Goal: Transaction & Acquisition: Purchase product/service

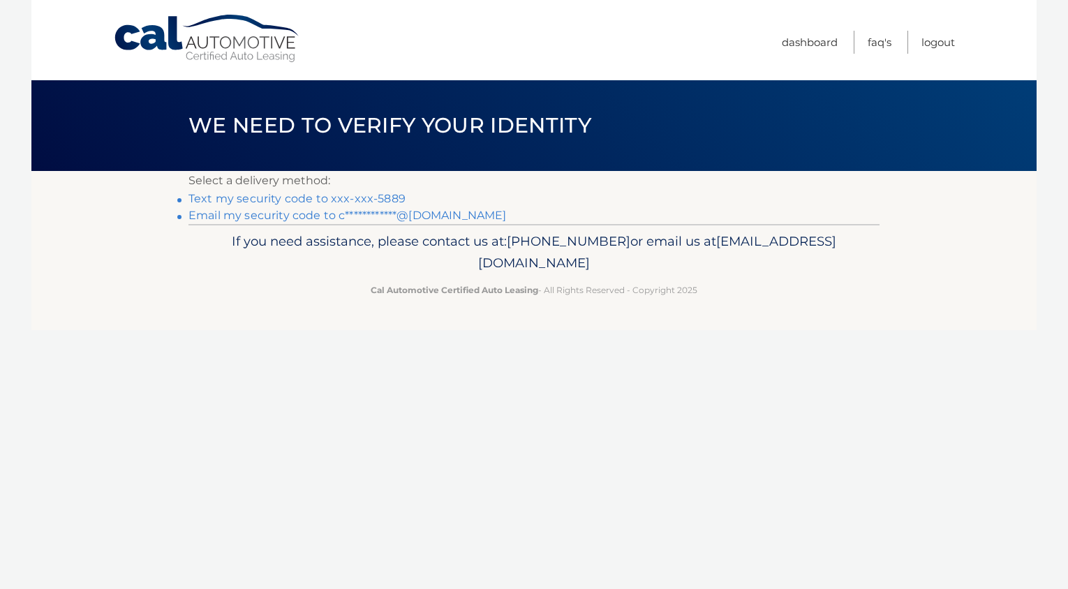
click at [352, 201] on link "Text my security code to xxx-xxx-5889" at bounding box center [297, 198] width 217 height 13
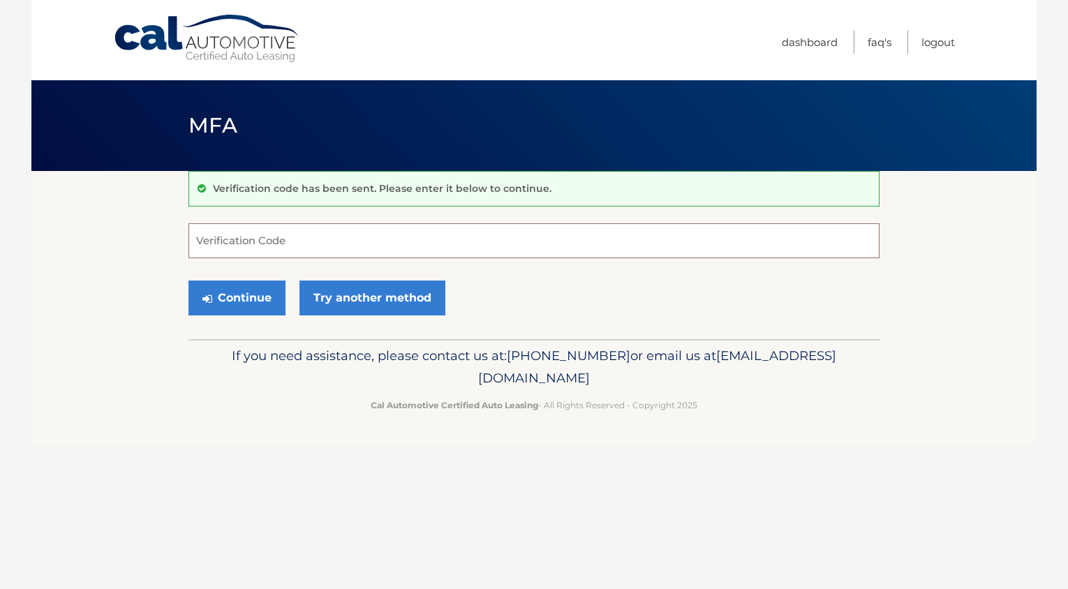
click at [268, 244] on input "Verification Code" at bounding box center [534, 240] width 691 height 35
type input "161076"
click at [225, 295] on button "Continue" at bounding box center [237, 298] width 97 height 35
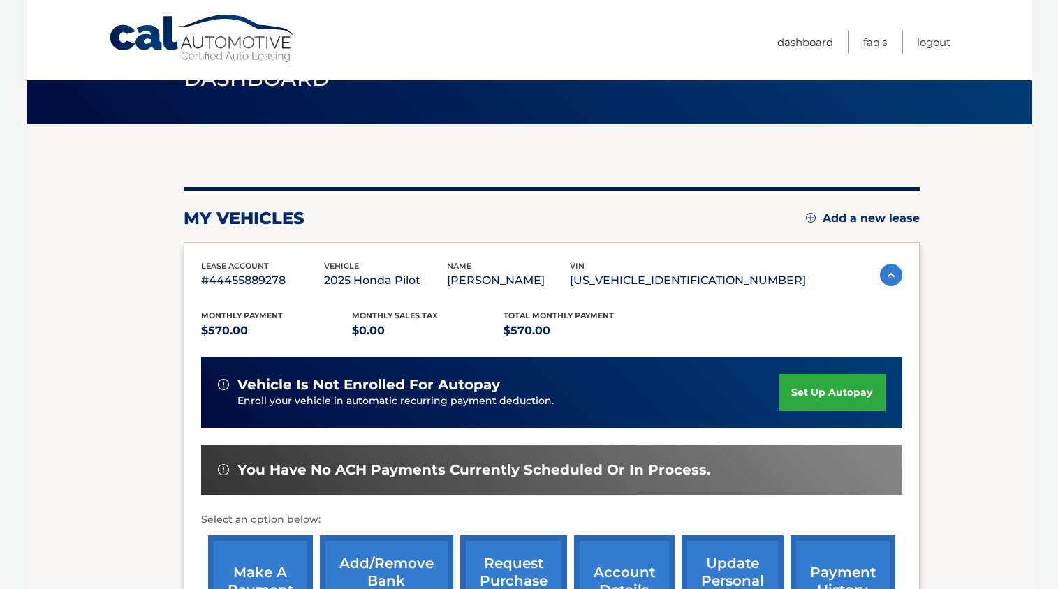
scroll to position [140, 0]
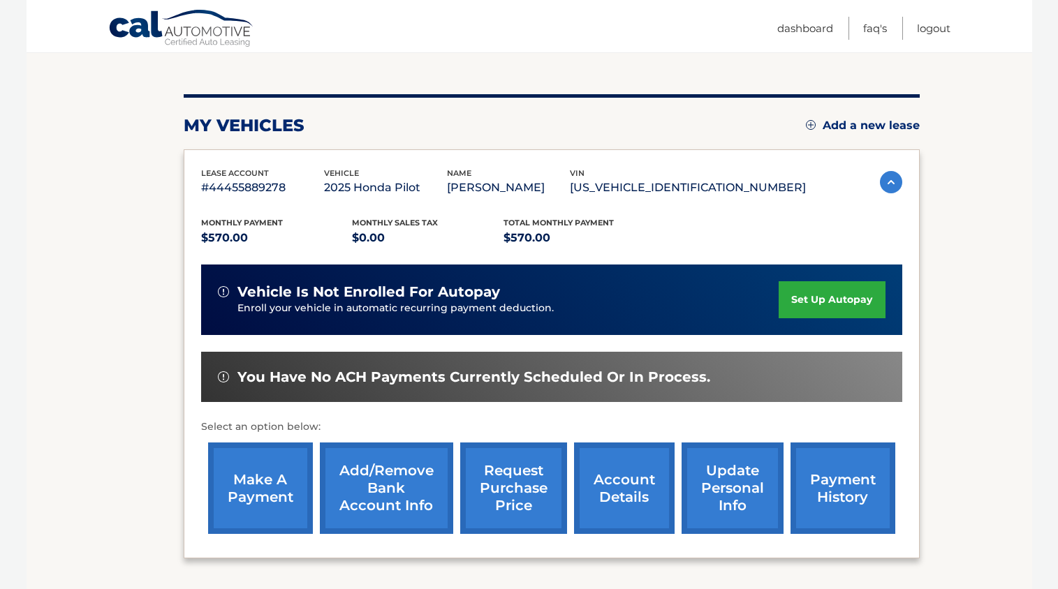
click at [270, 483] on link "make a payment" at bounding box center [260, 488] width 105 height 91
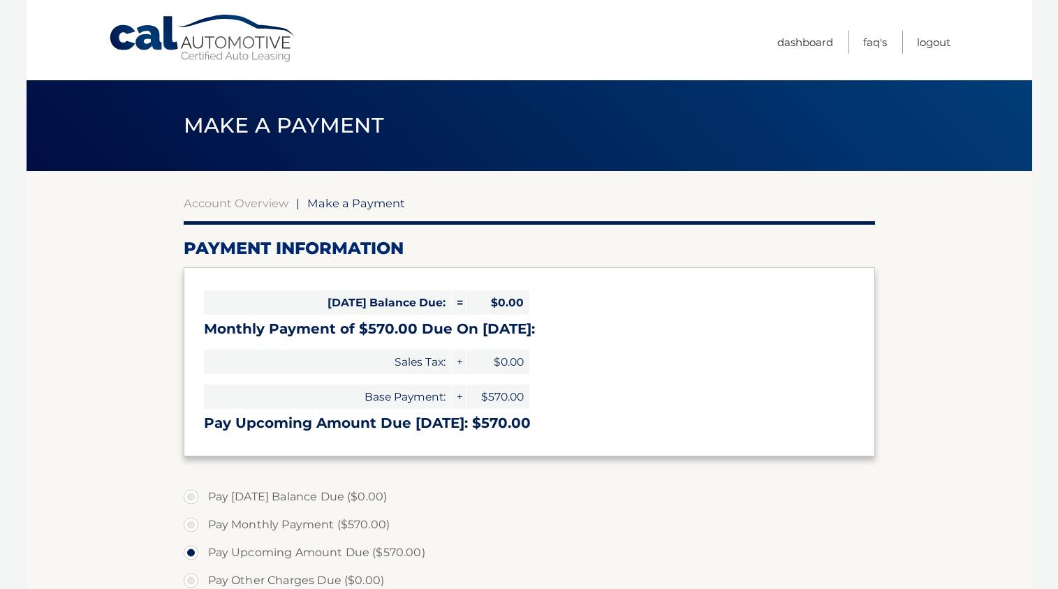
select select "YTRiNWUzYTgtNzUzNi00NDhmLTg4YTktOWY3MDU1OGExOTk5"
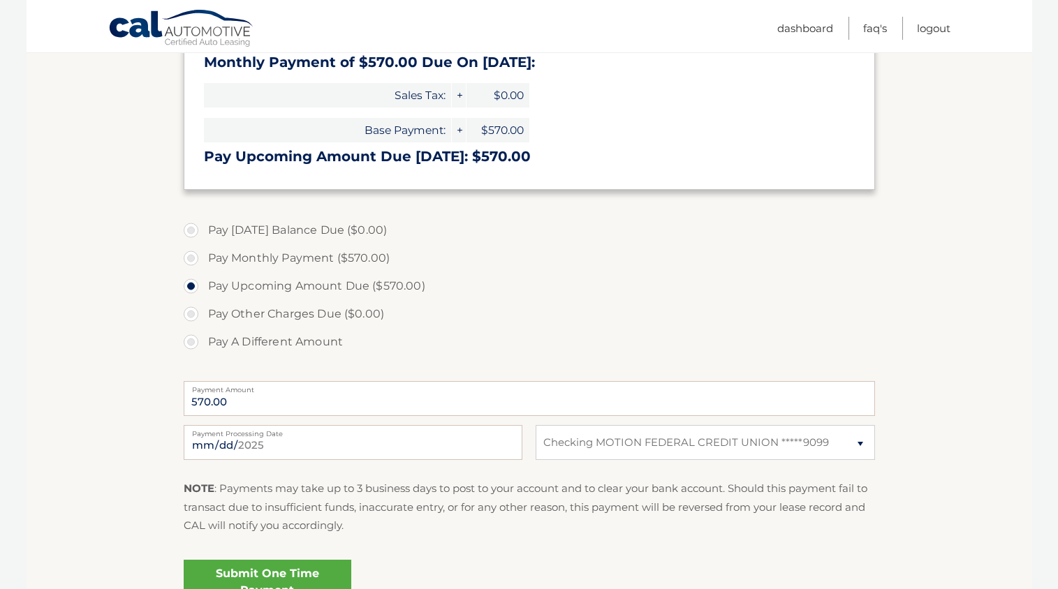
scroll to position [279, 0]
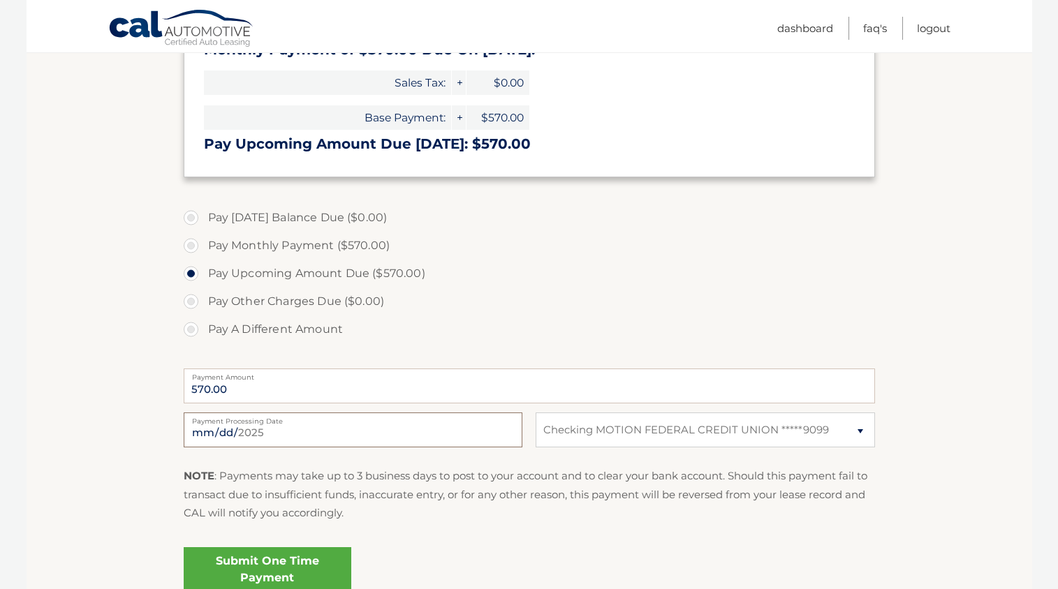
click at [308, 433] on input "2025-08-14" at bounding box center [353, 430] width 339 height 35
type input "2025-08-17"
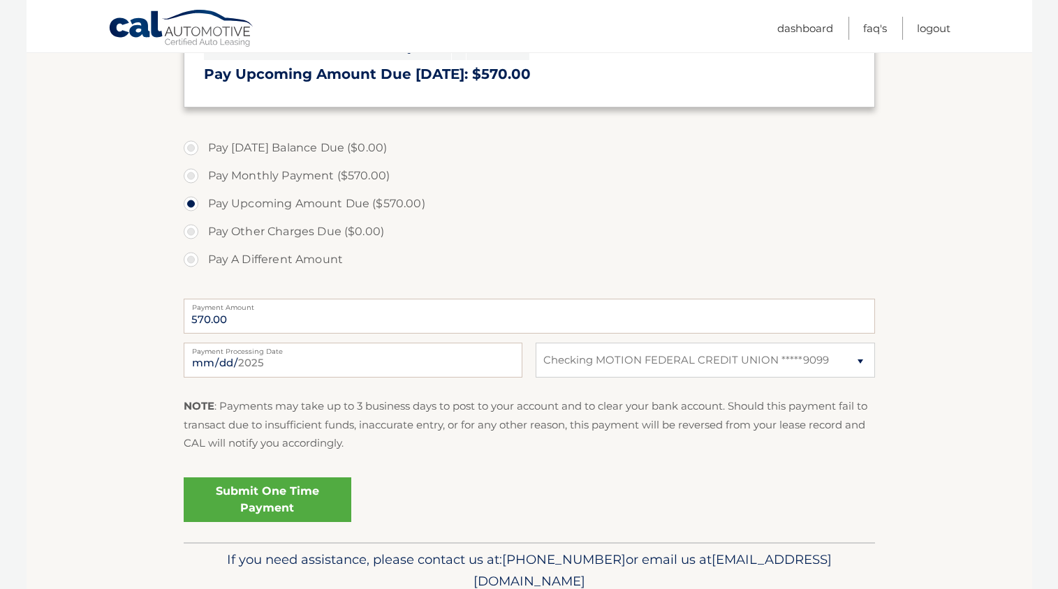
click at [290, 497] on link "Submit One Time Payment" at bounding box center [268, 500] width 168 height 45
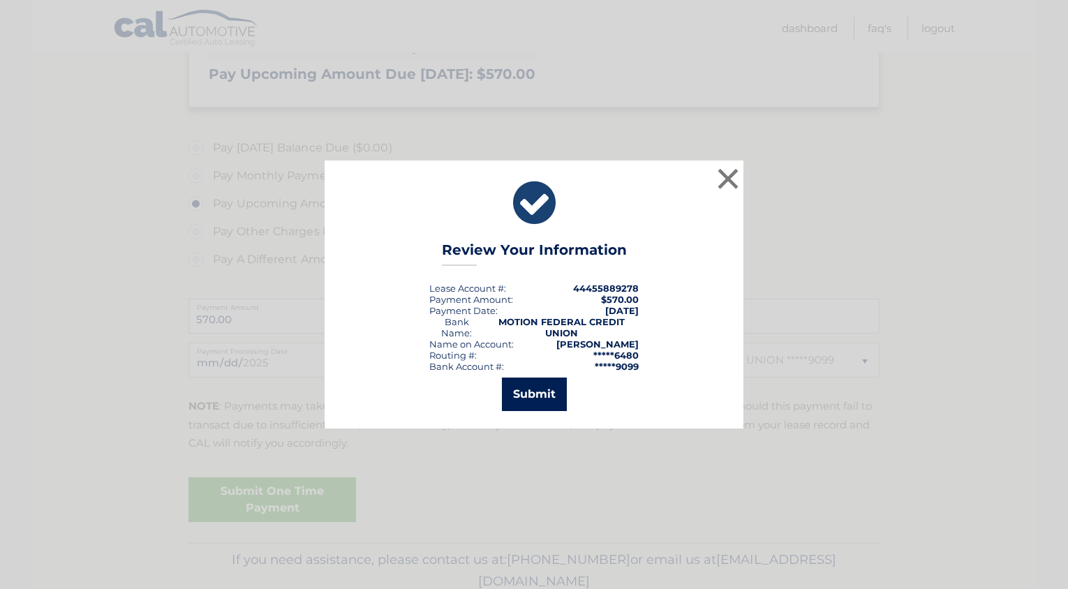
click at [539, 391] on button "Submit" at bounding box center [534, 395] width 65 height 34
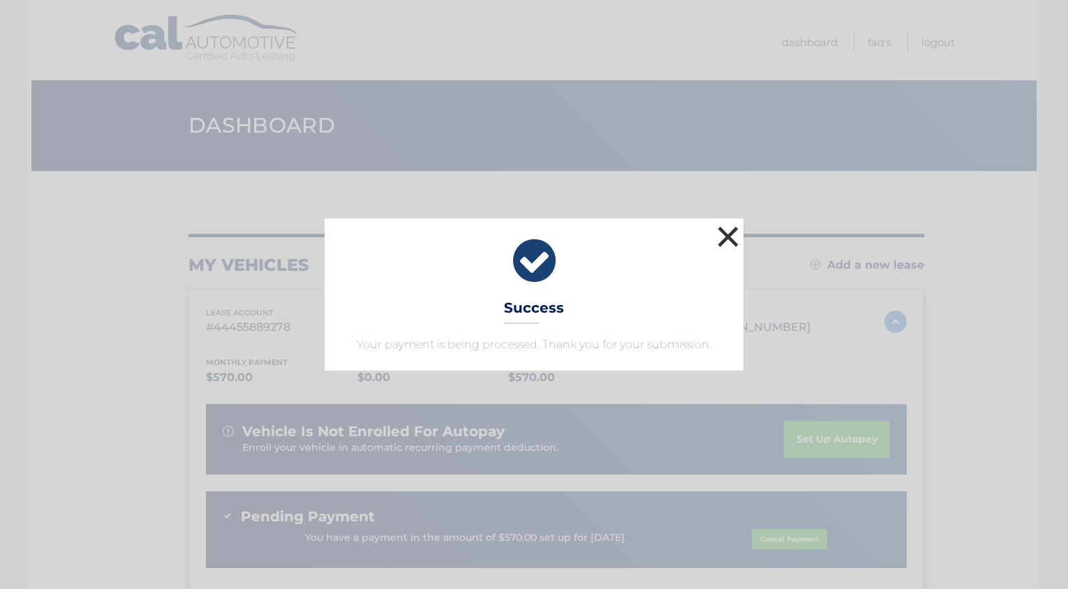
click at [719, 238] on button "×" at bounding box center [728, 237] width 28 height 28
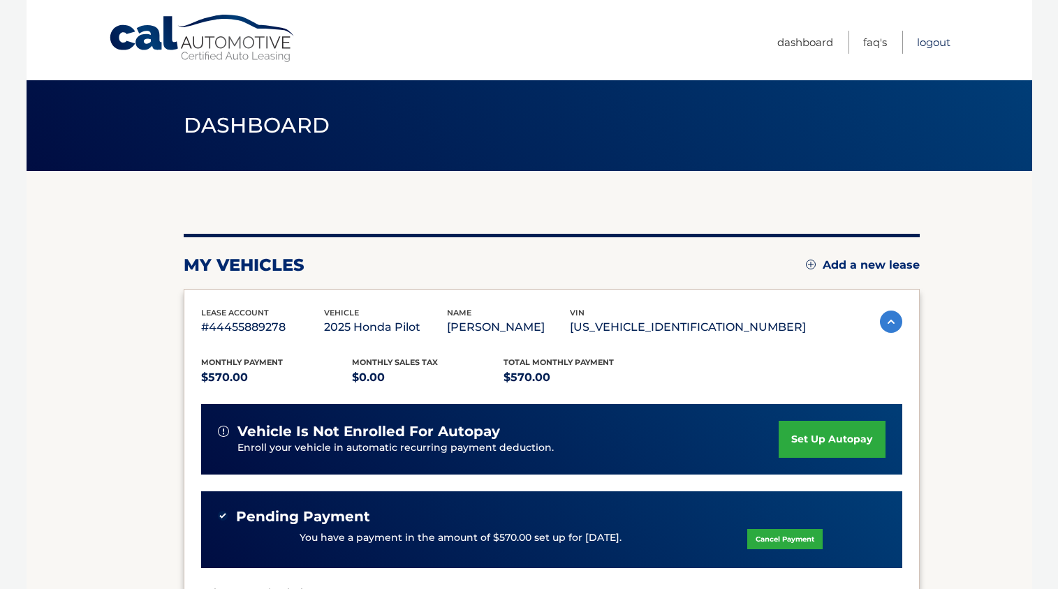
click at [940, 45] on link "Logout" at bounding box center [934, 42] width 34 height 23
